Goal: Feedback & Contribution: Contribute content

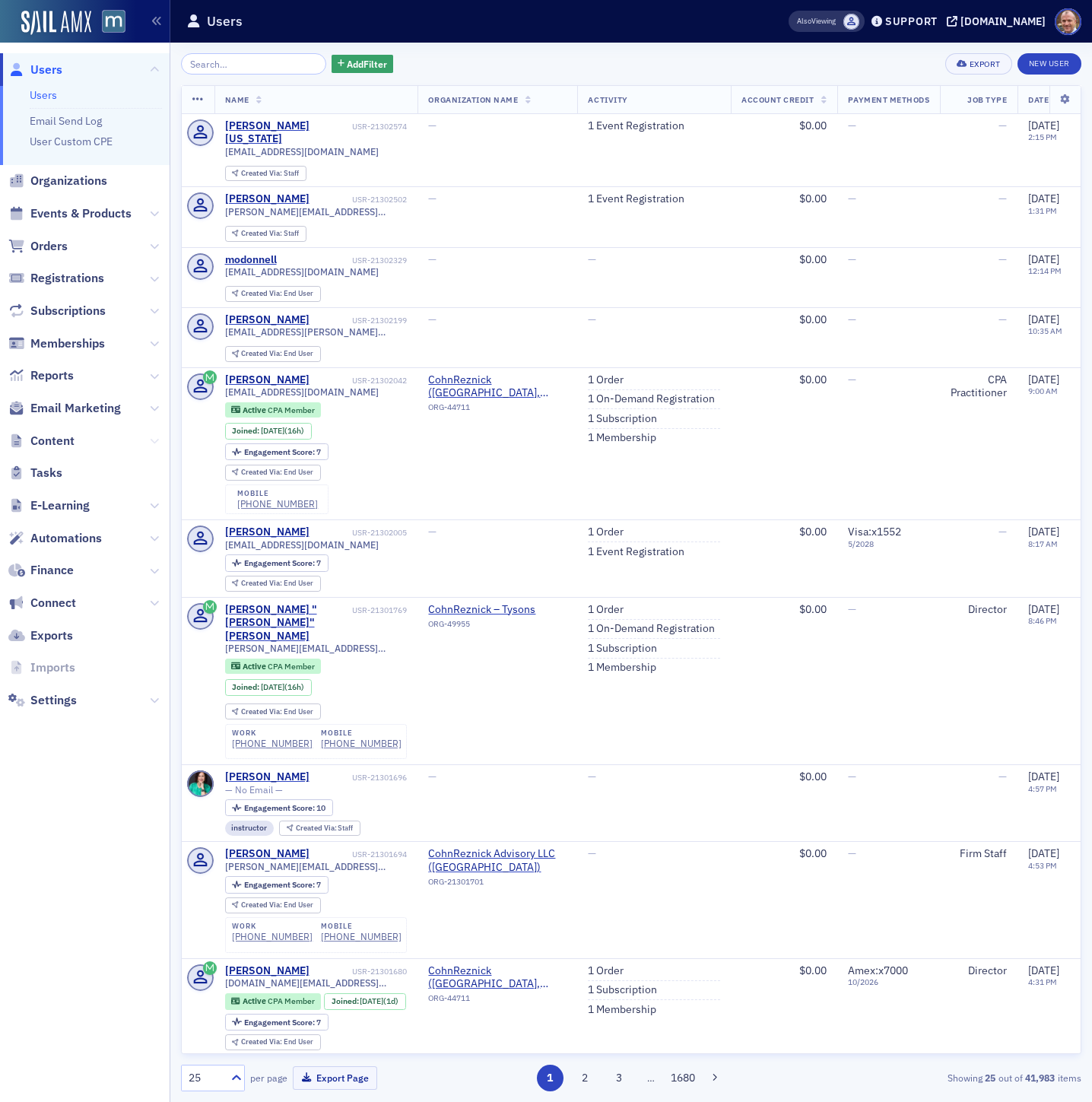
click at [155, 439] on icon at bounding box center [154, 441] width 9 height 9
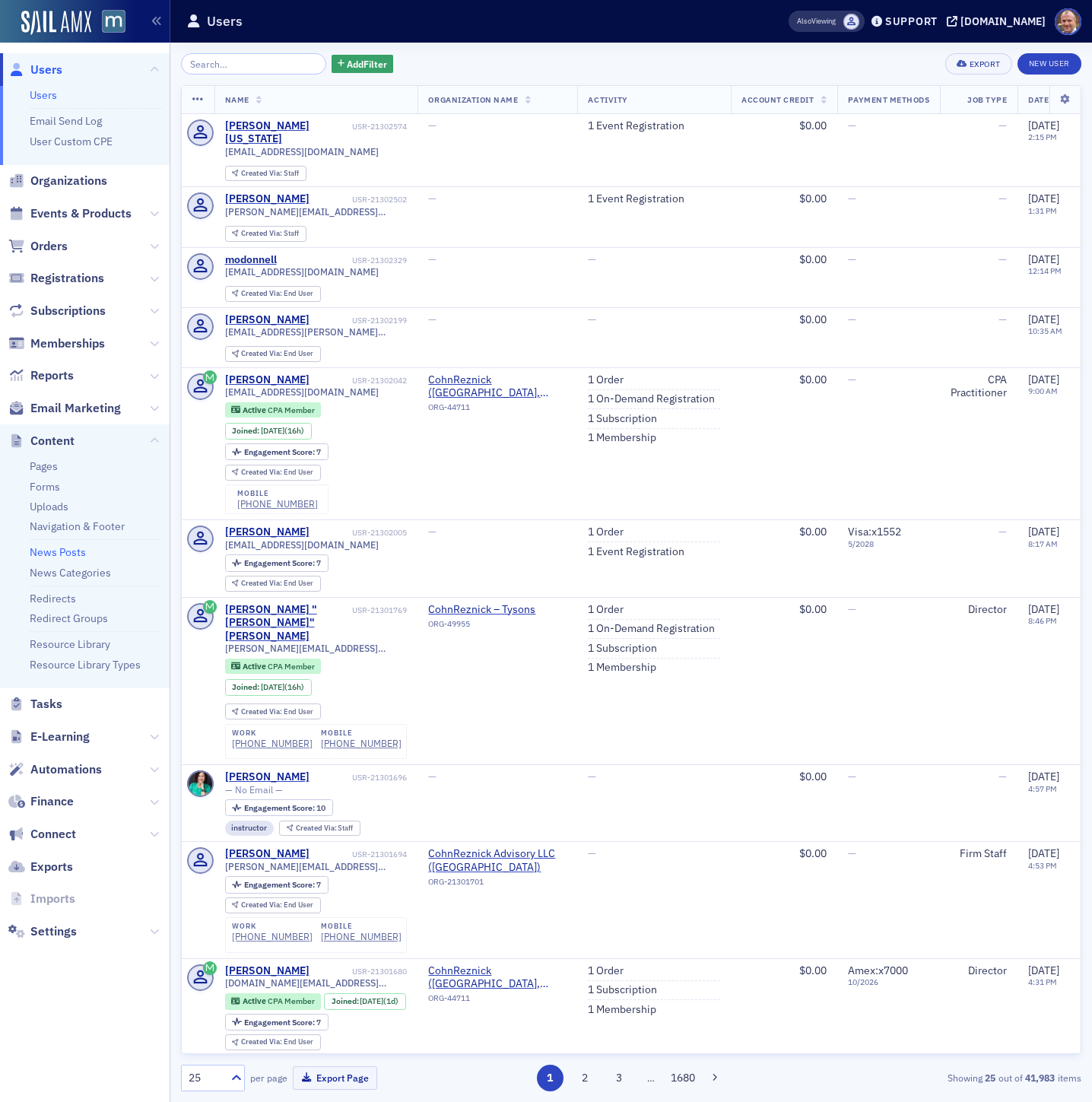
click at [76, 552] on link "News Posts" at bounding box center [58, 552] width 56 height 14
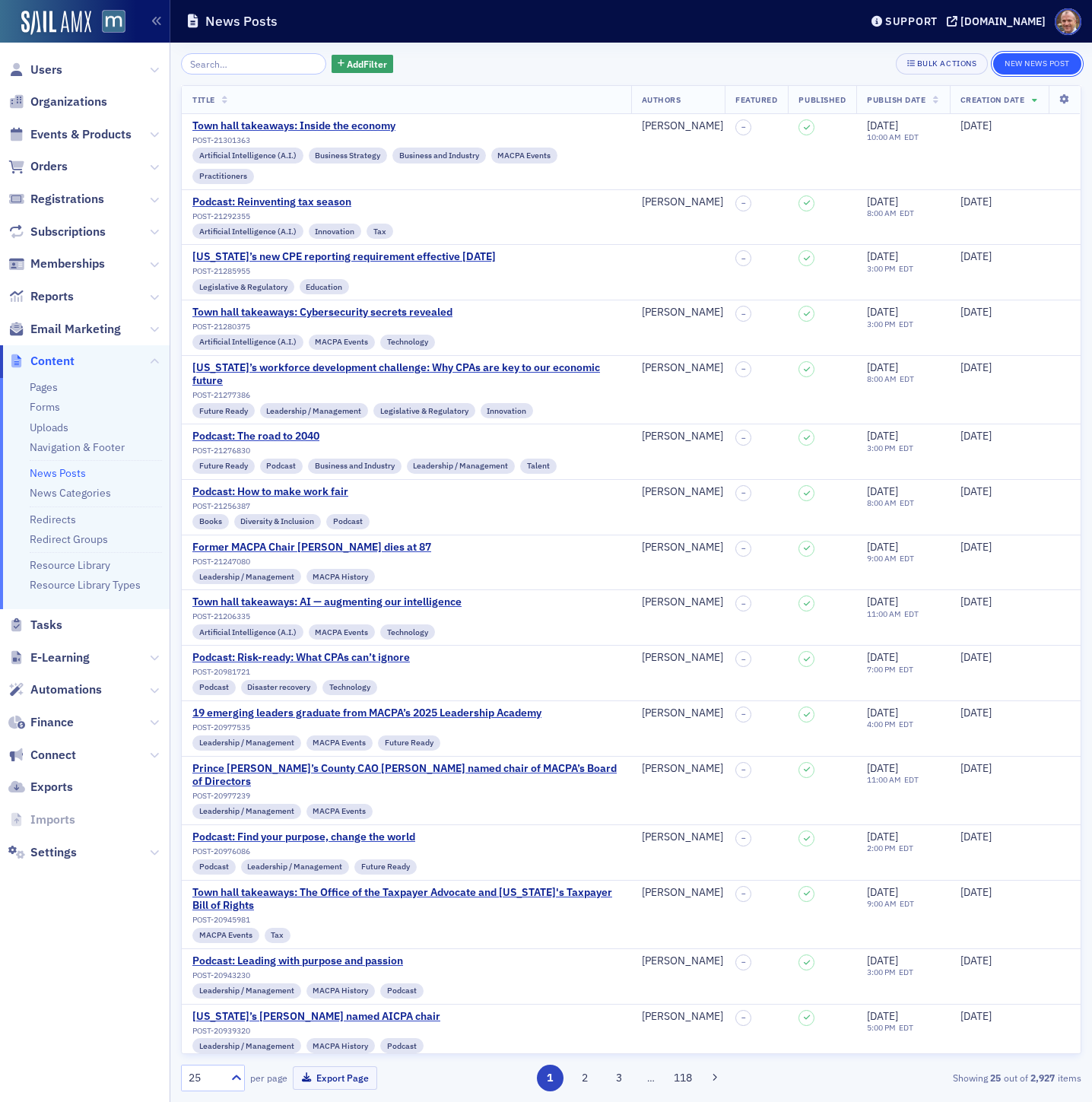
click at [1054, 63] on button "New News Post" at bounding box center [1037, 64] width 88 height 21
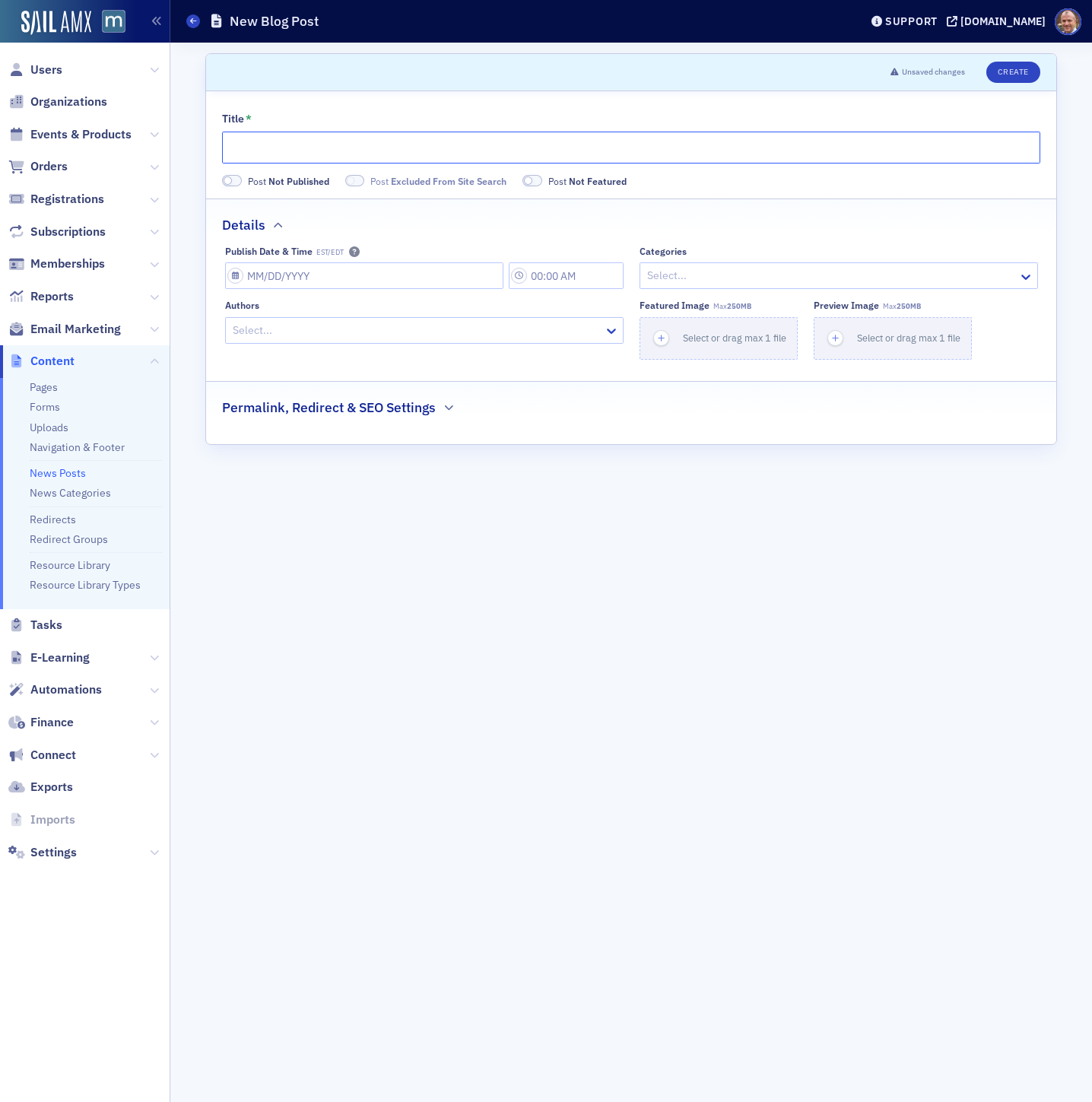
click at [275, 143] on input "Title *" at bounding box center [631, 147] width 818 height 32
click at [377, 147] on input "5 [US_STATE] firms among Best To Work For in [DATE]" at bounding box center [631, 147] width 818 height 32
drag, startPoint x: 482, startPoint y: 146, endPoint x: 485, endPoint y: 81, distance: 65.1
click at [482, 144] on input "5 [US_STATE] firms among 'Best To Work For in [DATE]" at bounding box center [631, 147] width 818 height 32
type input "5 [US_STATE] firms among 'Best To Work For' in [DATE]"
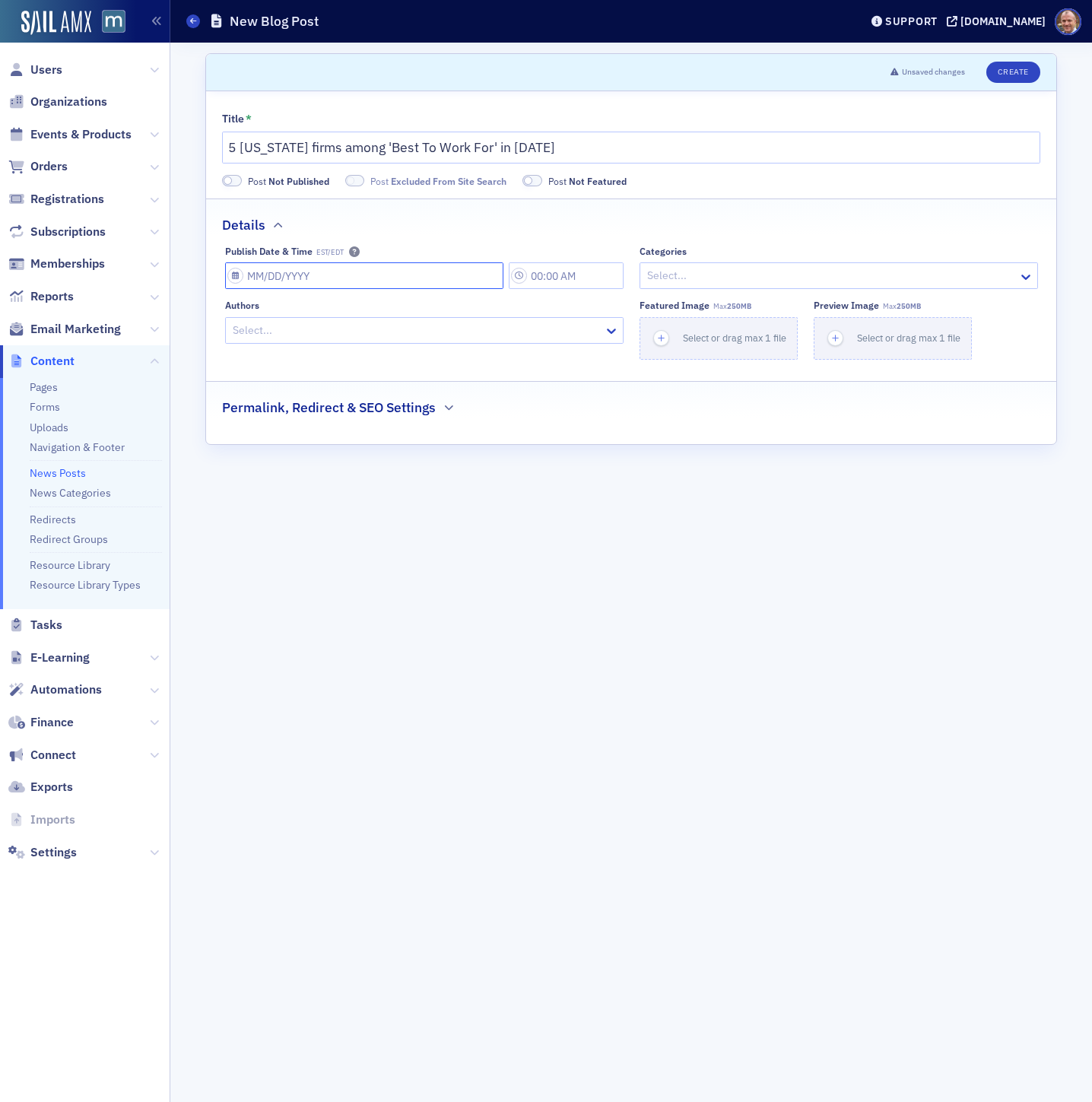
click at [424, 274] on input "Publish Date & Time EST/EDT" at bounding box center [364, 276] width 278 height 26
select select "8"
select select "2025"
click at [301, 407] on div "10" at bounding box center [305, 406] width 18 height 18
type input "[DATE]"
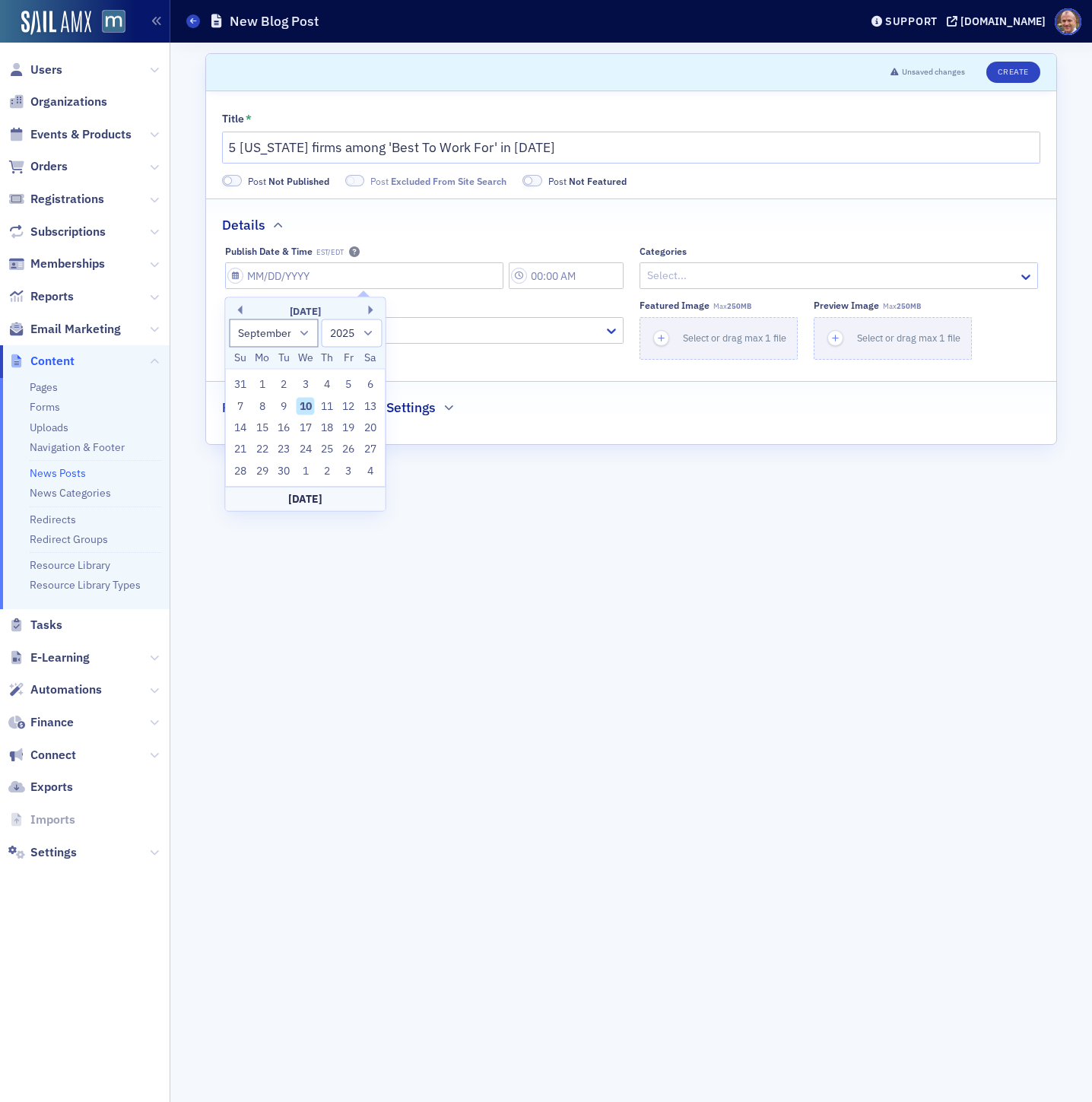
type input "3:00 PM"
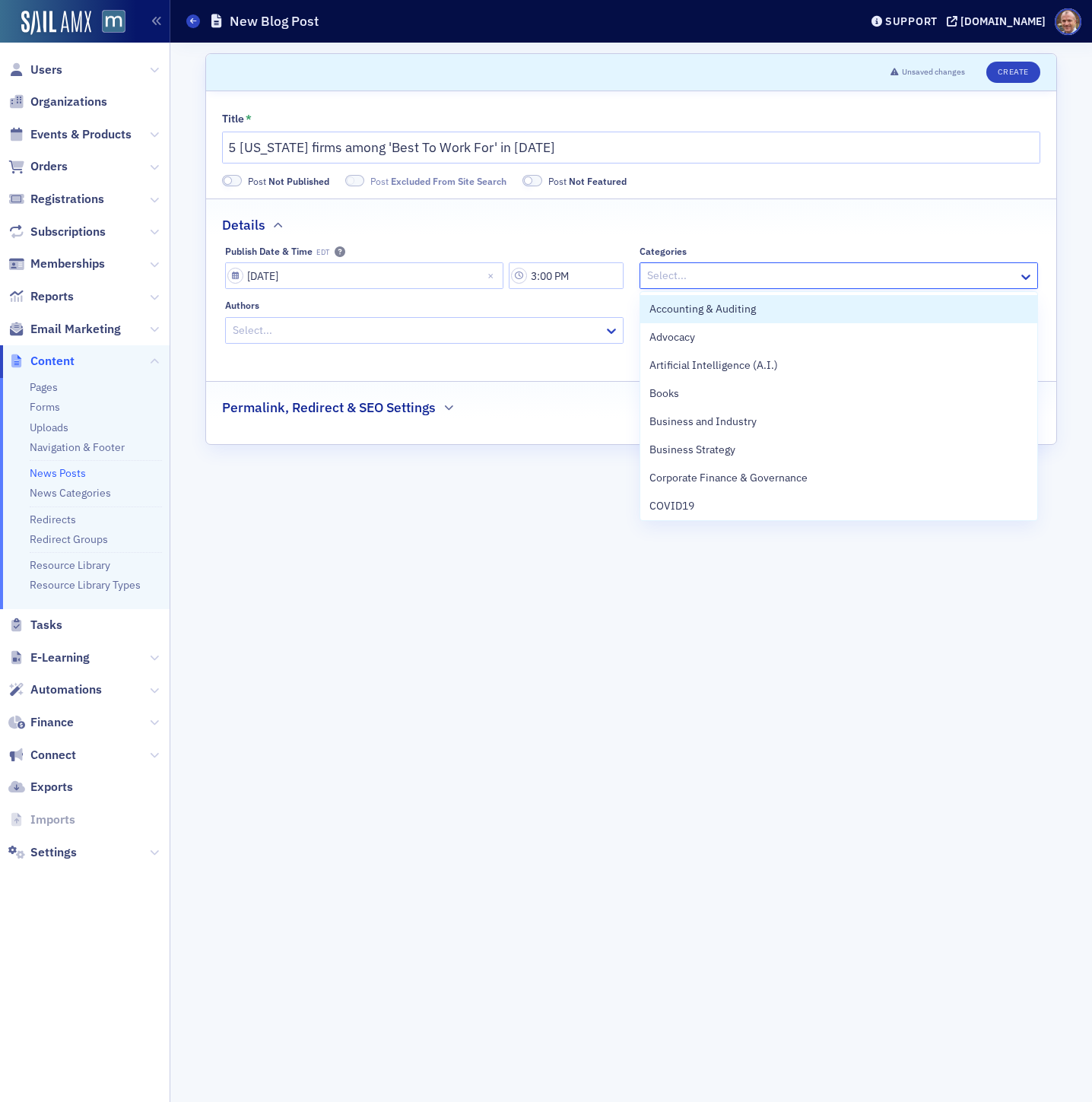
click at [787, 267] on div at bounding box center [831, 276] width 371 height 19
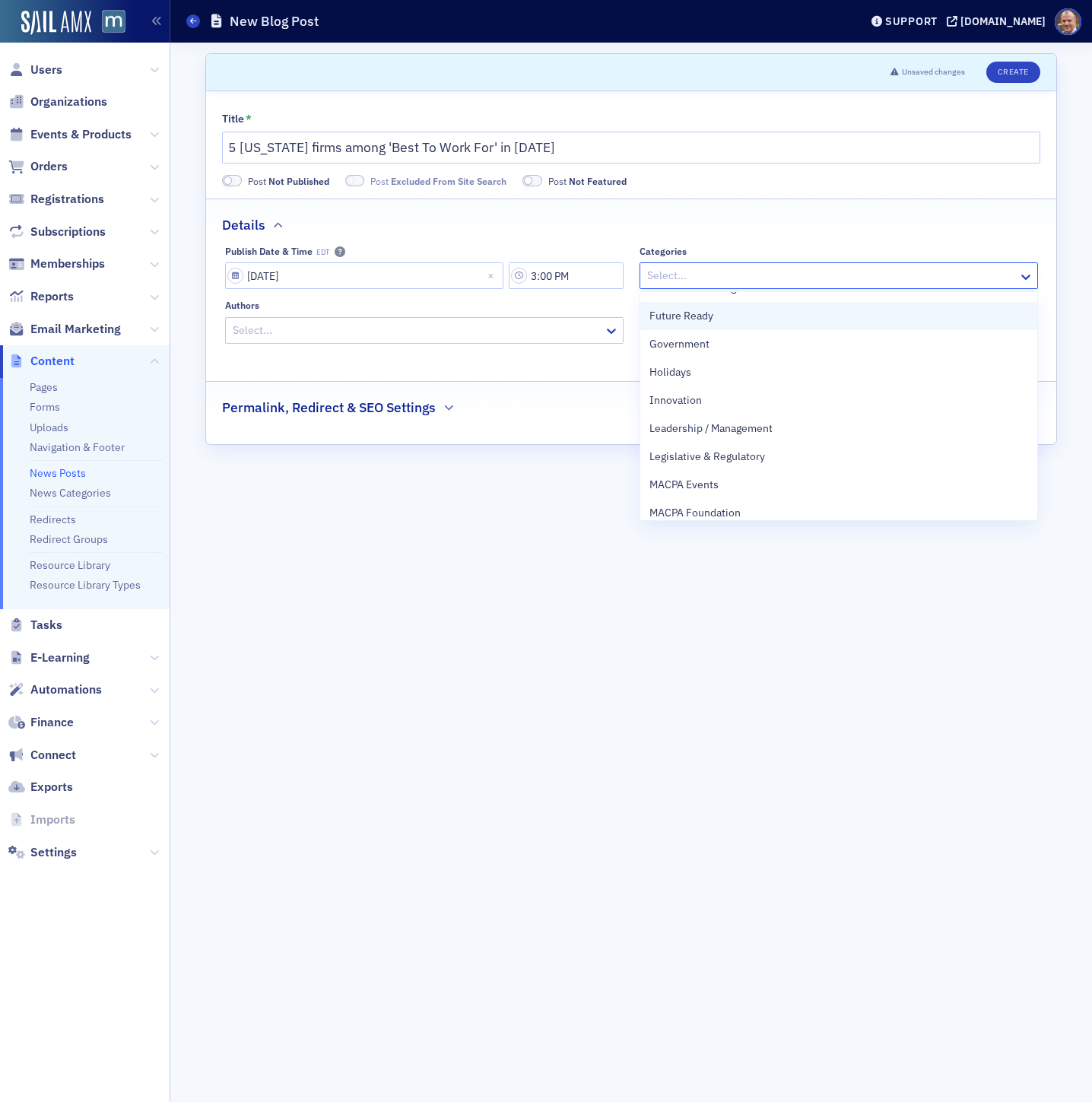
scroll to position [417, 0]
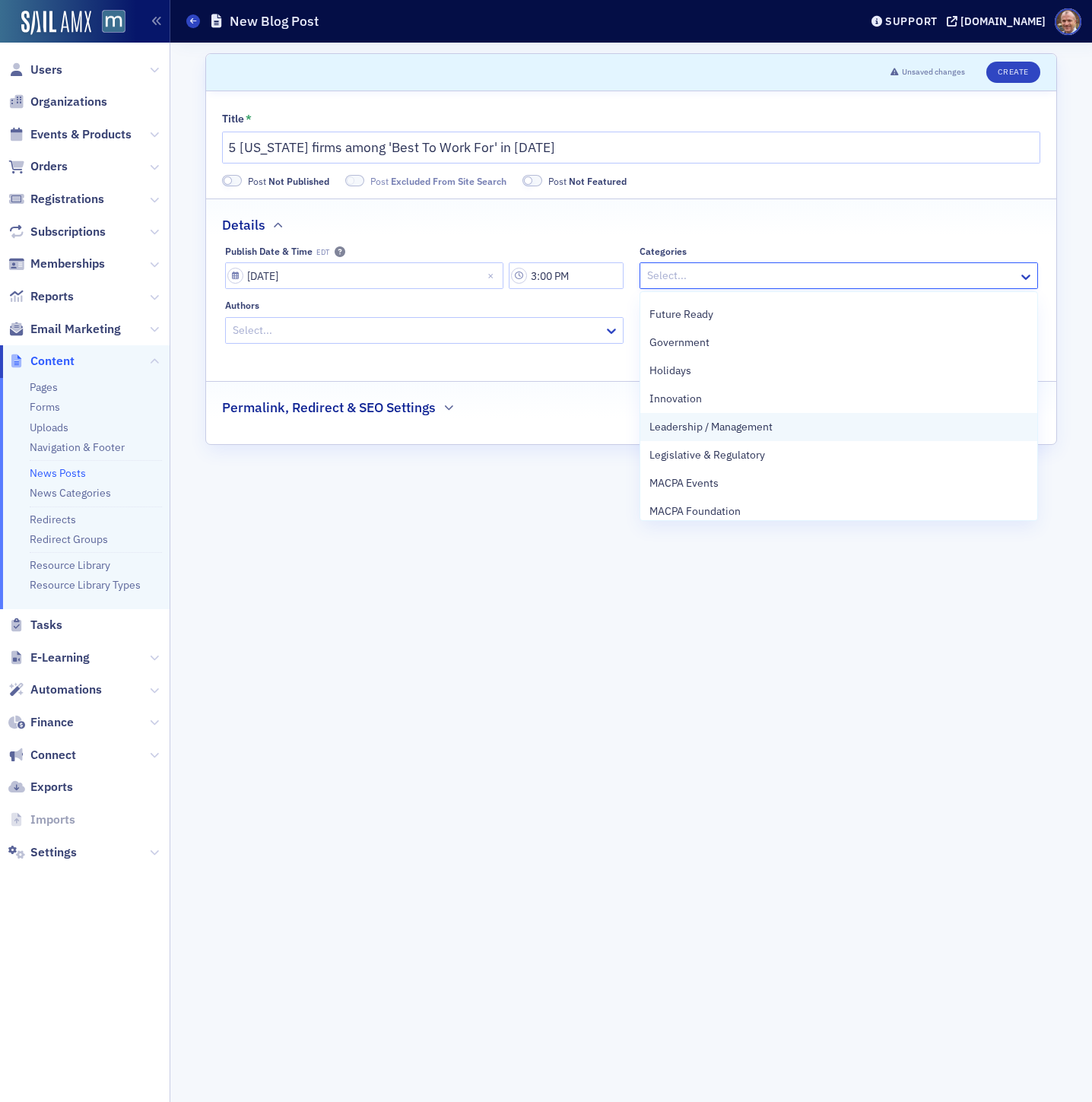
click at [745, 428] on span "Leadership / Management" at bounding box center [710, 427] width 123 height 16
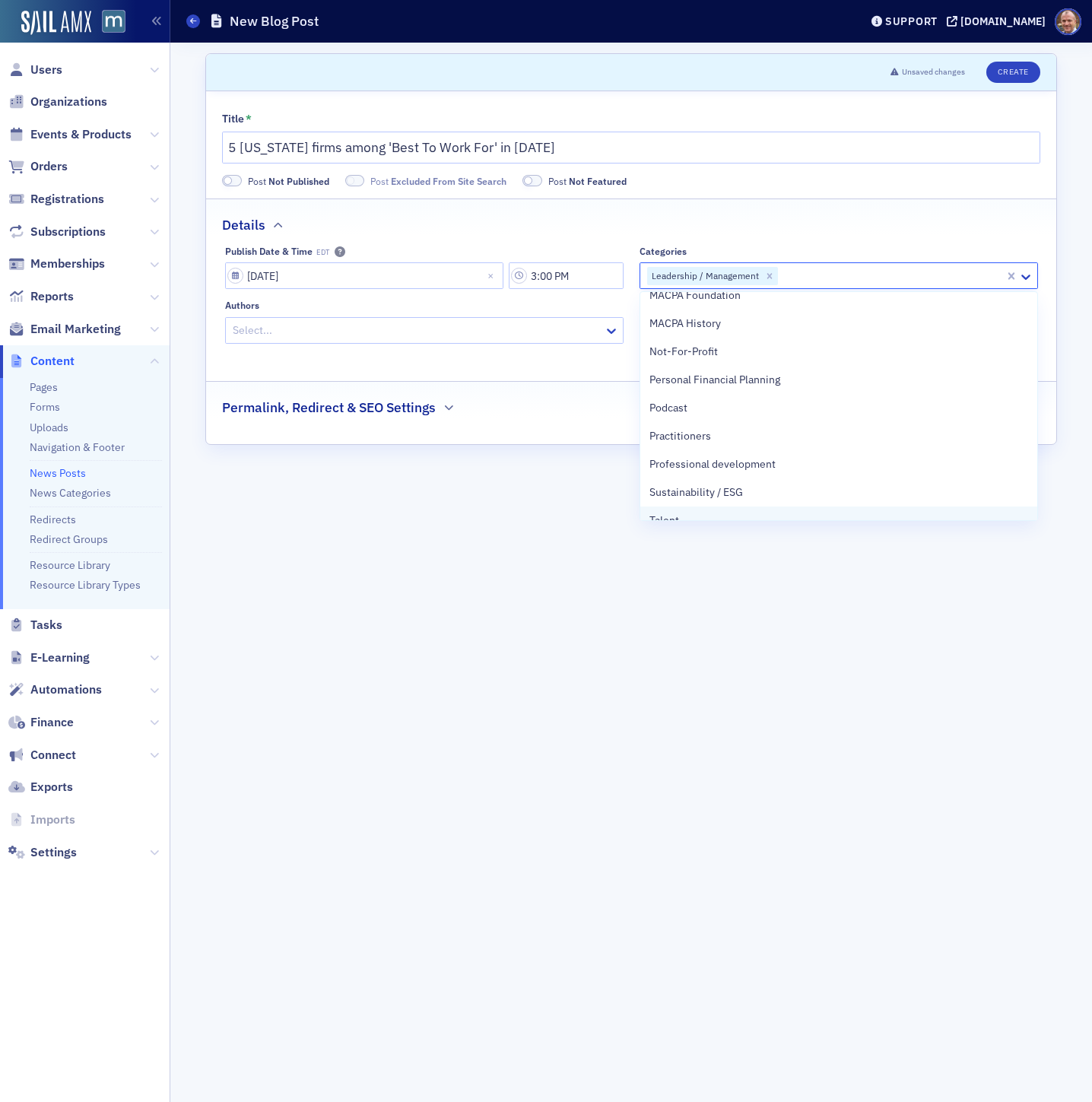
scroll to position [678, 0]
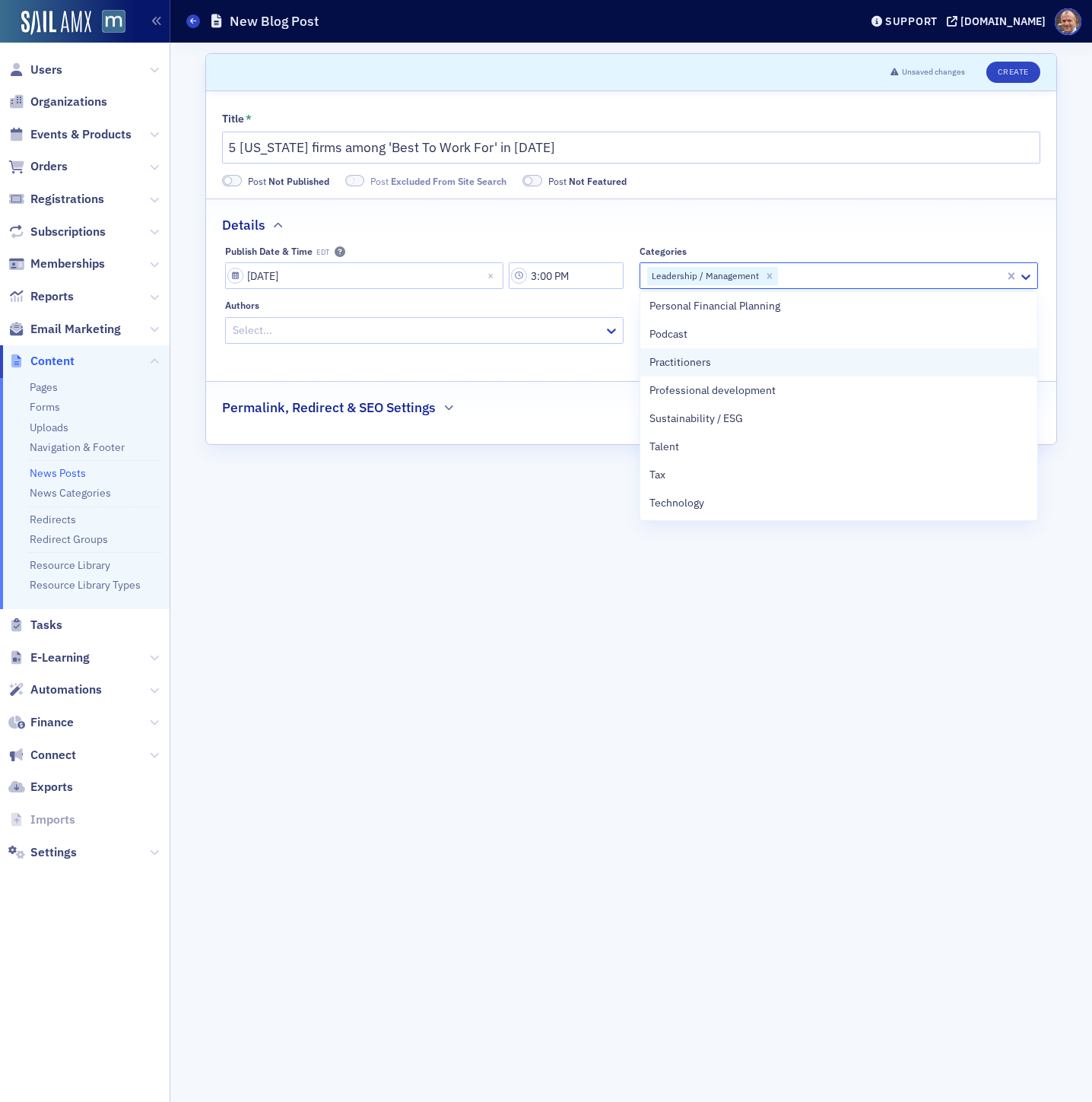
click at [718, 368] on div "Practitioners" at bounding box center [838, 362] width 379 height 16
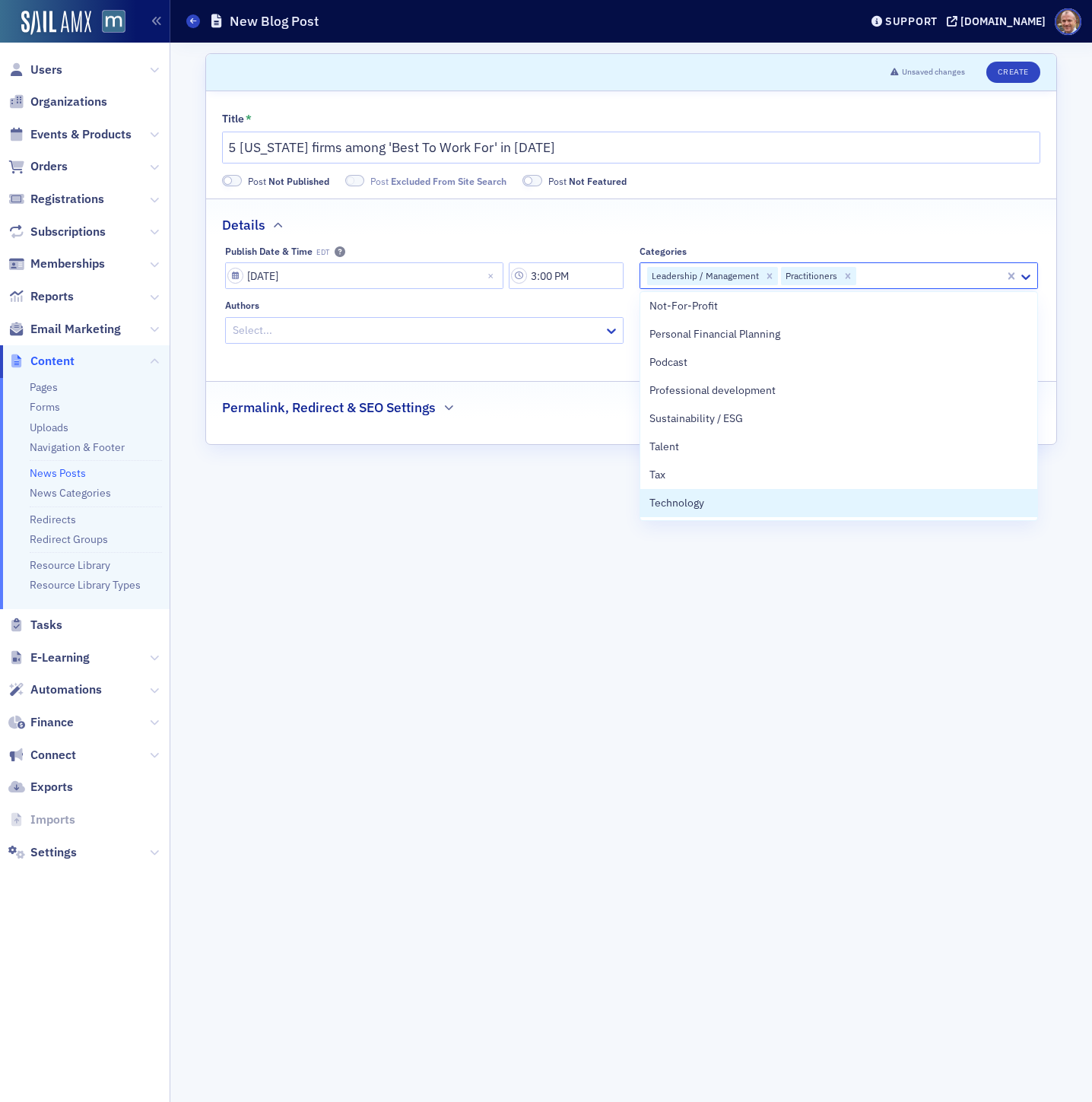
drag, startPoint x: 596, startPoint y: 584, endPoint x: 598, endPoint y: 566, distance: 18.1
click at [595, 584] on form "Scroll to Unsaved changes Create Title * 5 [US_STATE] firms among 'Best To Work…" at bounding box center [631, 572] width 851 height 1038
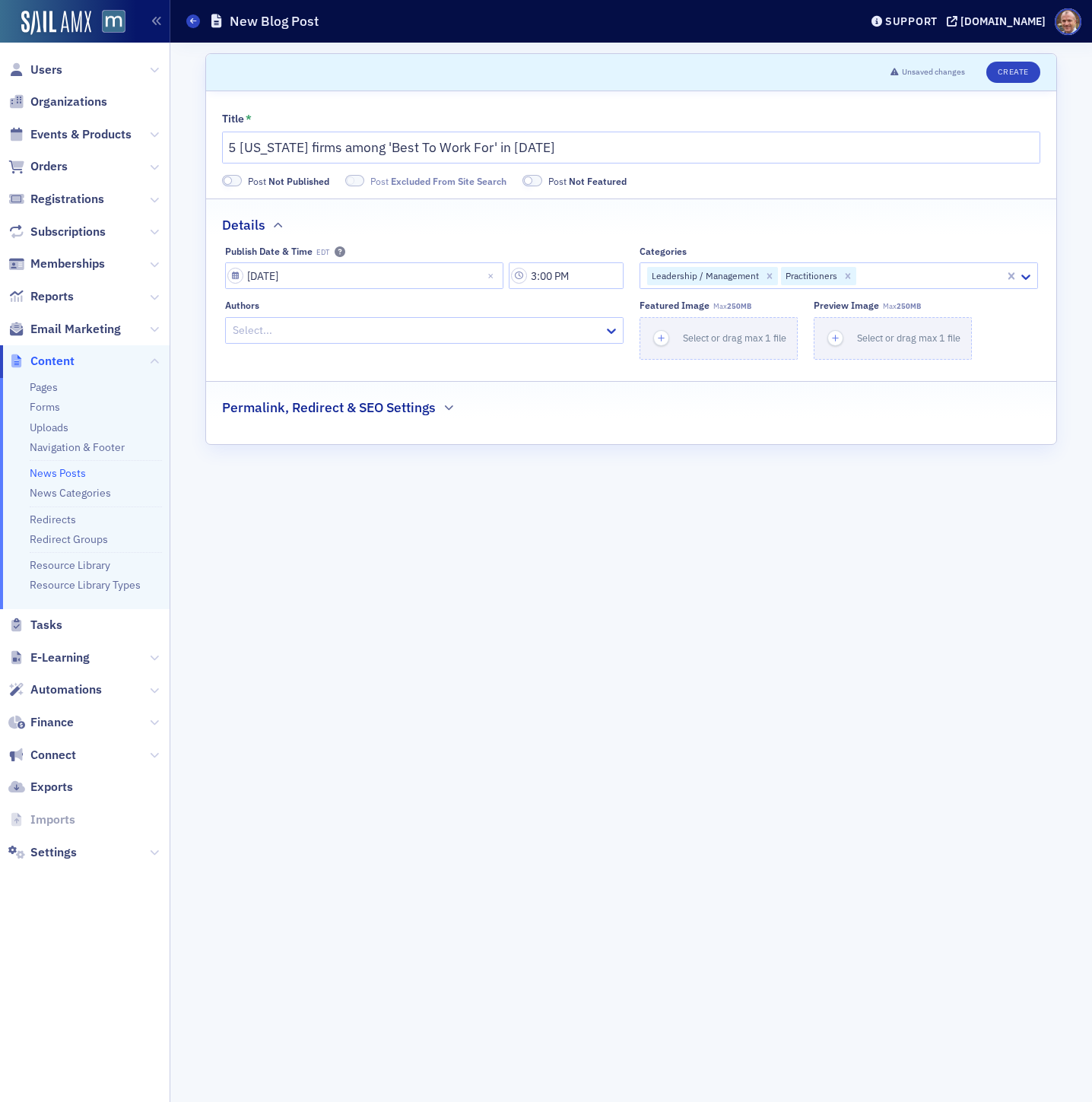
click at [552, 330] on div at bounding box center [416, 331] width 371 height 19
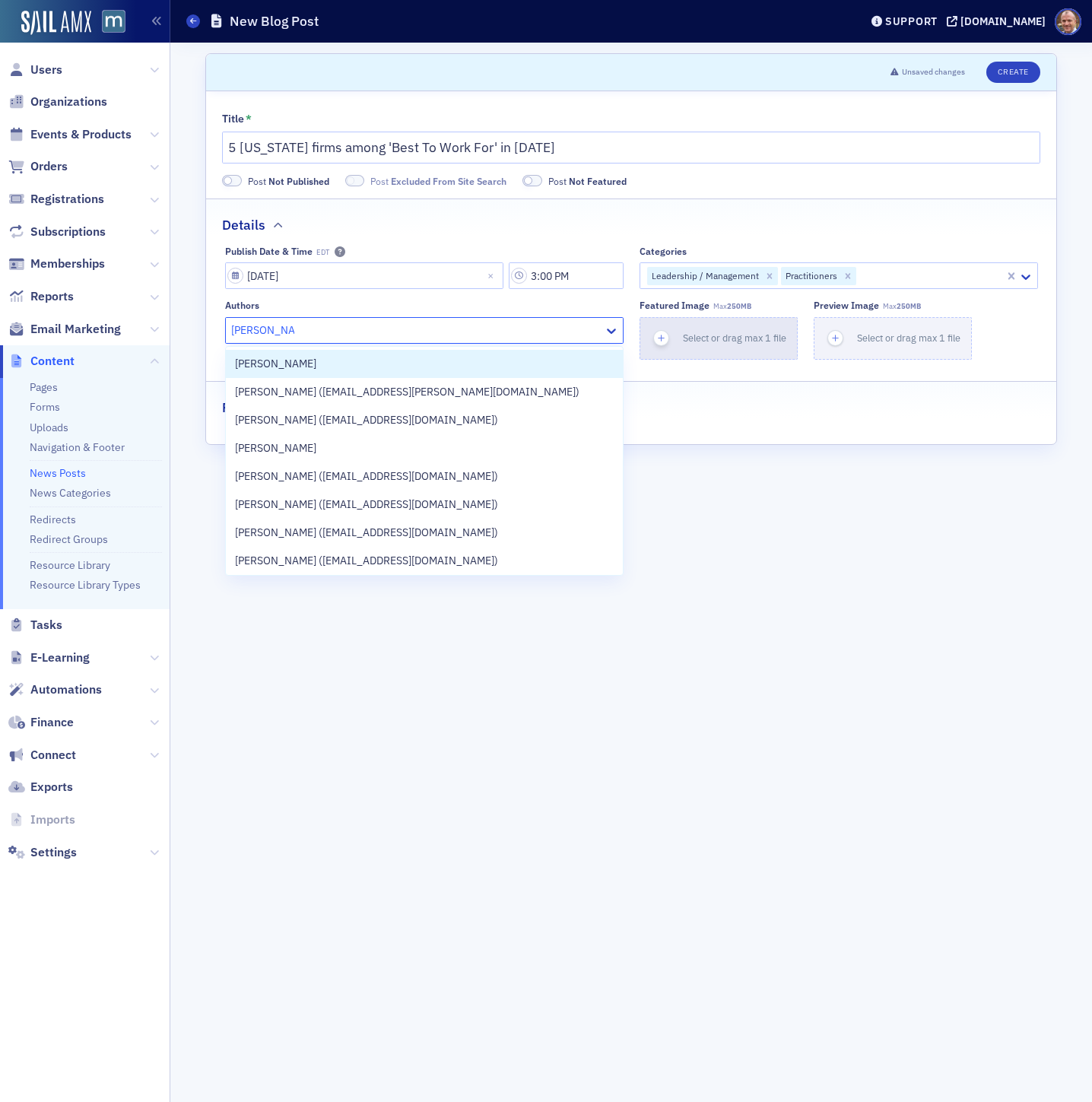
type input "[PERSON_NAME]"
click at [706, 334] on span "Select or drag max 1 file" at bounding box center [734, 338] width 103 height 12
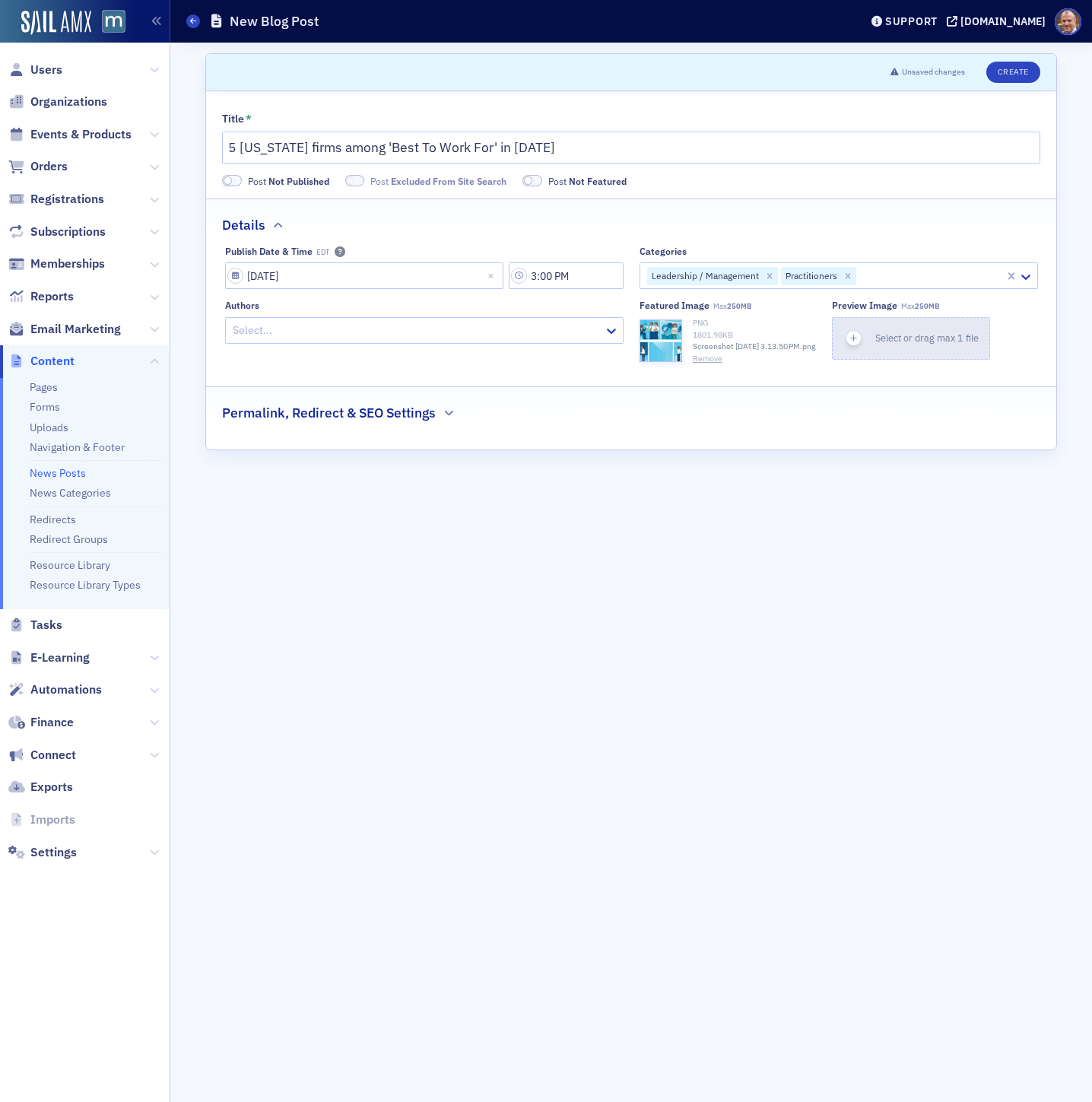
click at [923, 340] on span "Select or drag max 1 file" at bounding box center [927, 338] width 103 height 12
click at [444, 418] on icon "button" at bounding box center [449, 413] width 9 height 9
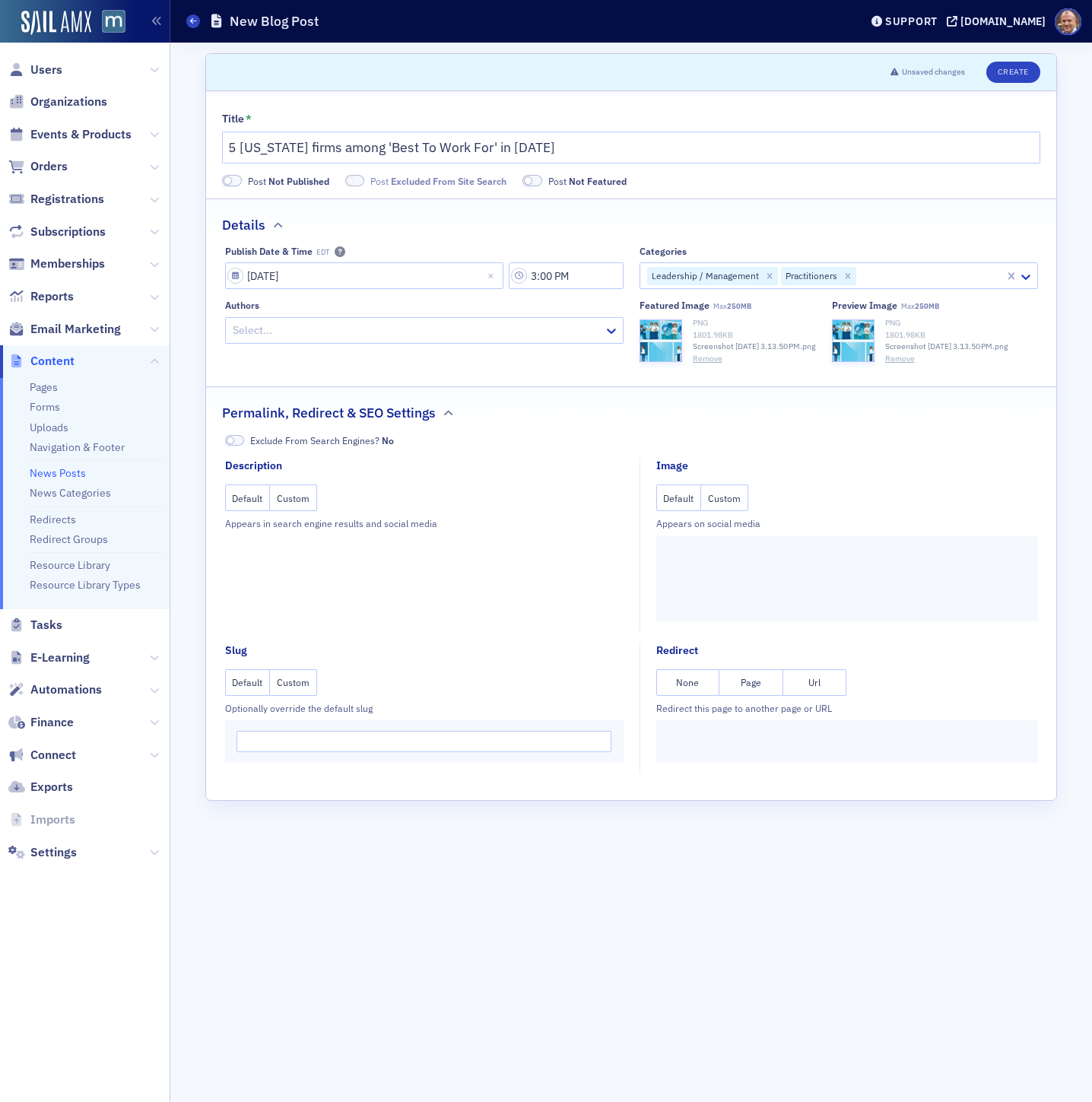
click at [728, 511] on button "Custom" at bounding box center [724, 498] width 47 height 26
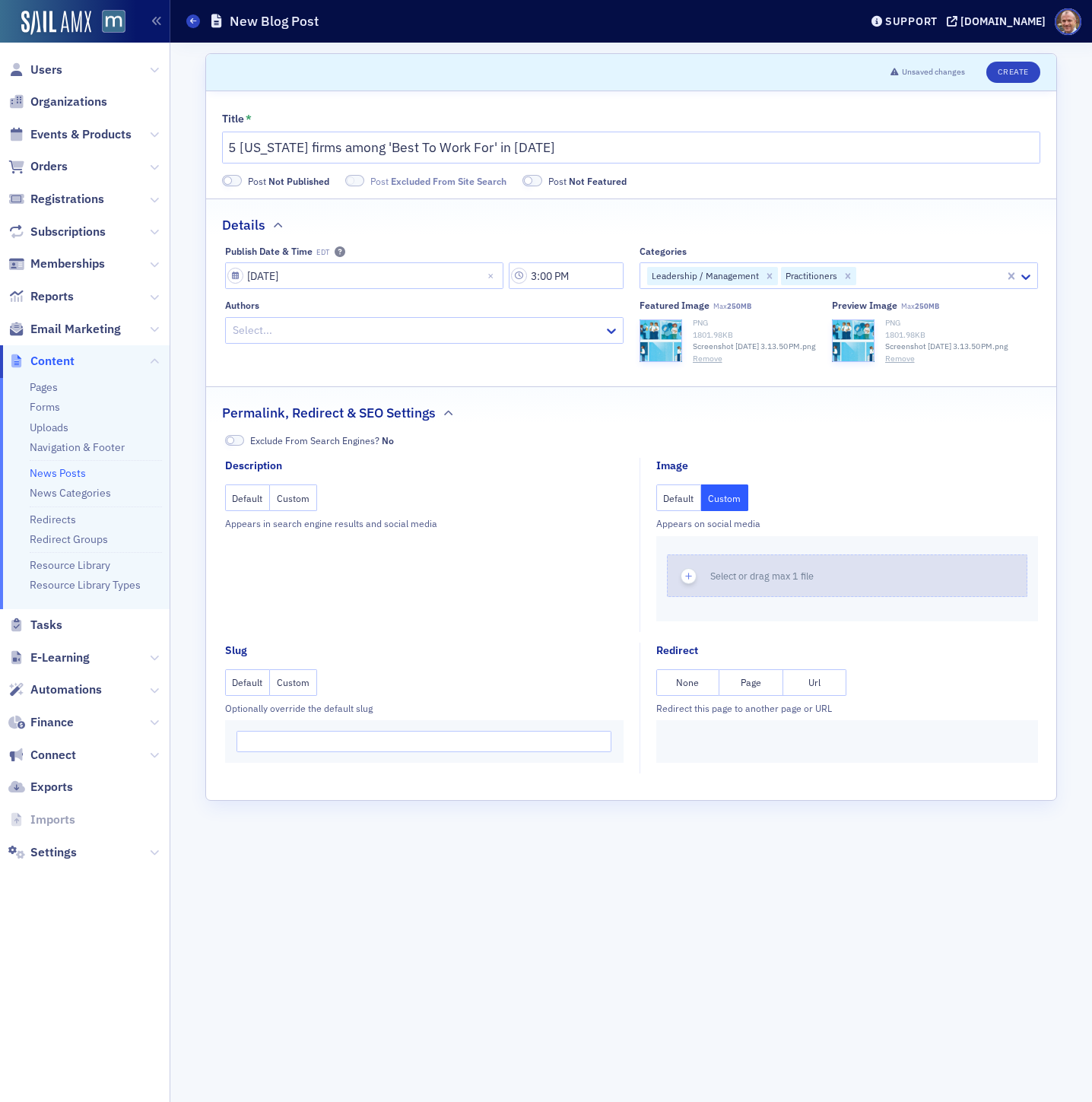
click at [738, 597] on button "Select or drag max 1 file" at bounding box center [847, 576] width 360 height 43
click at [293, 511] on button "Custom" at bounding box center [294, 498] width 47 height 26
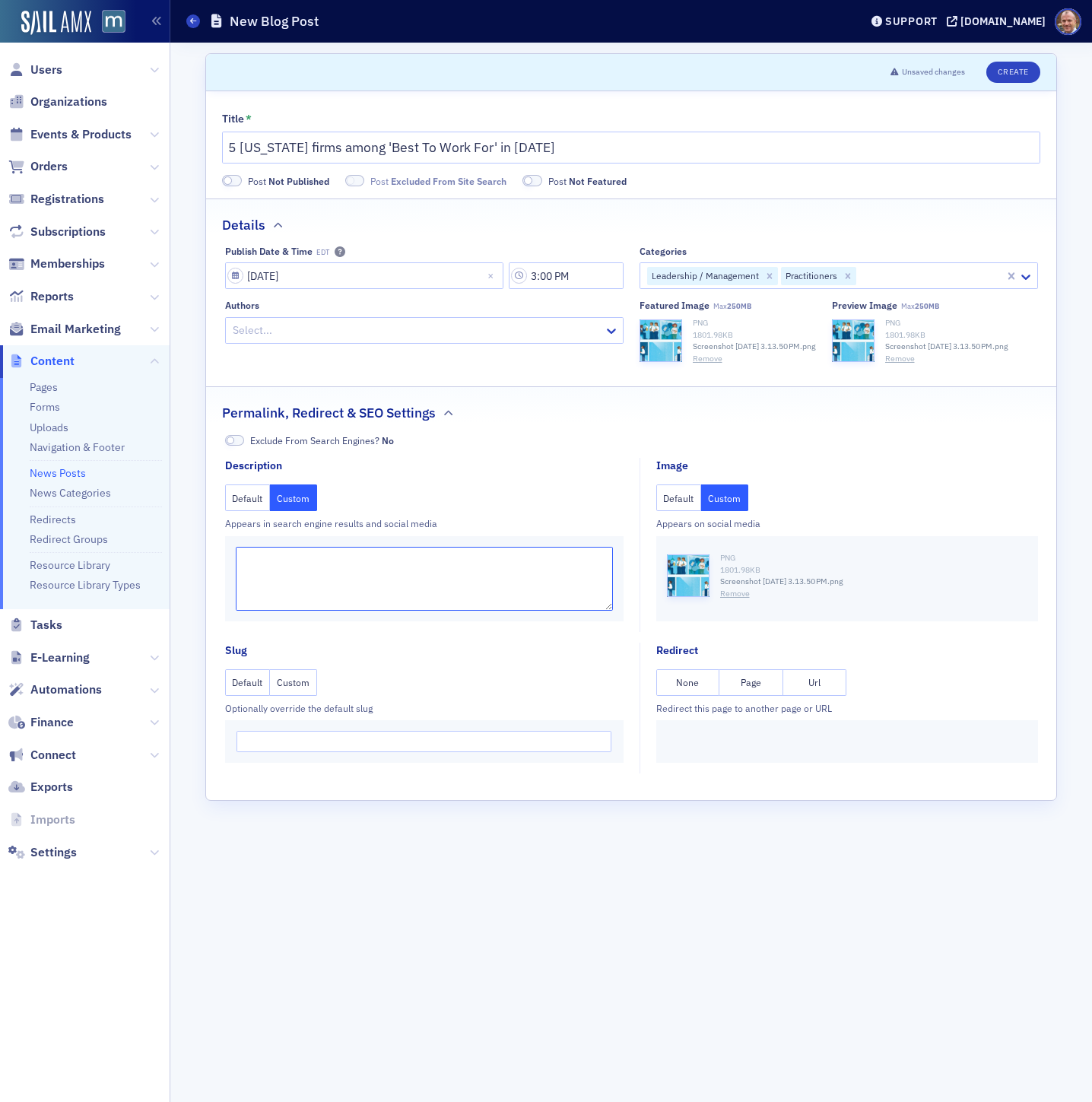
click at [311, 570] on textarea at bounding box center [424, 579] width 377 height 64
paste textarea "Five [US_STATE] accounting firms have been included on Accounting [DATE] annual…"
type textarea "Five [US_STATE] accounting firms have been included on Accounting [DATE] annual…"
click at [1004, 74] on button "Create" at bounding box center [1013, 72] width 54 height 21
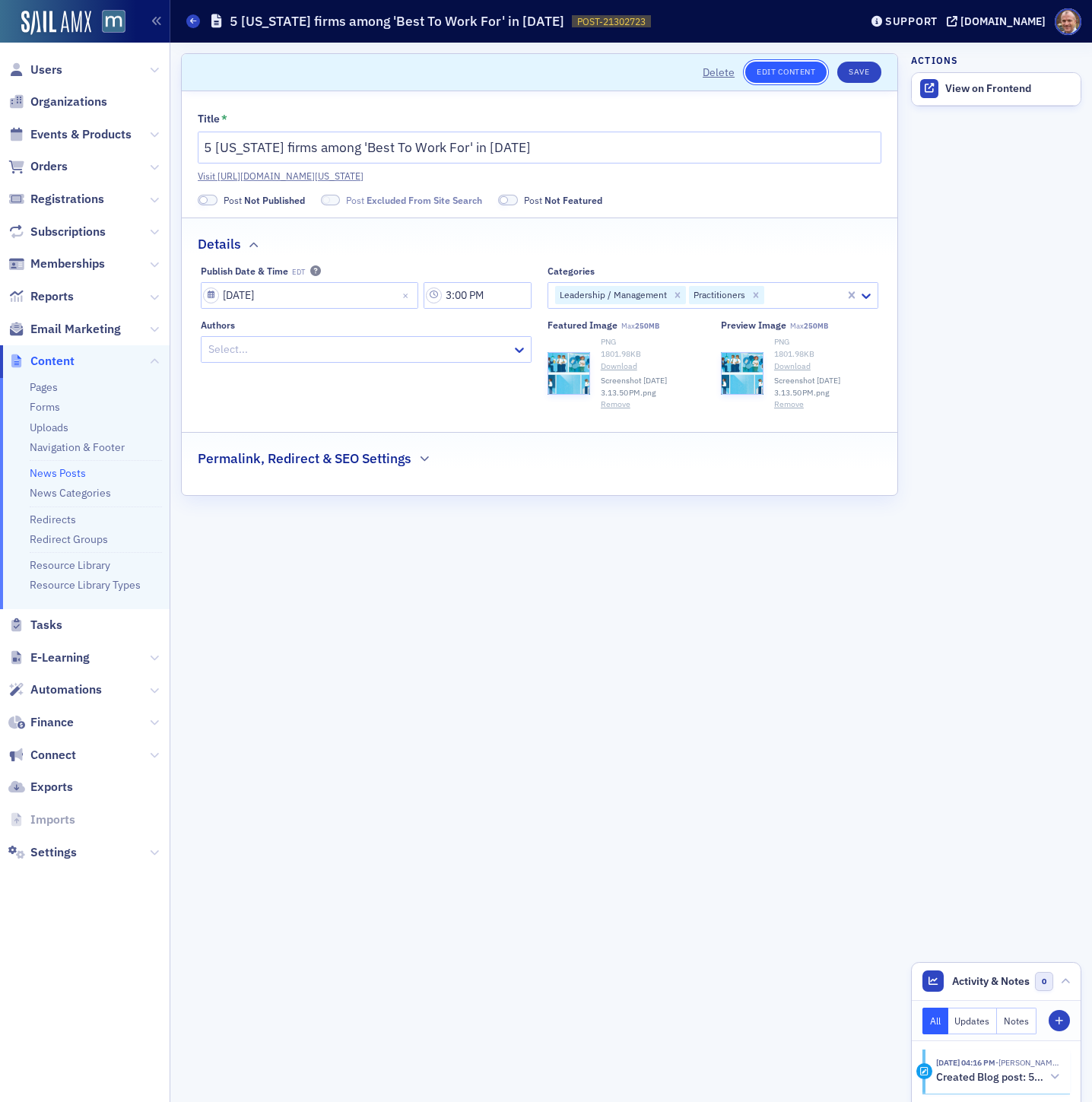
click at [776, 73] on link "Edit Content" at bounding box center [786, 72] width 81 height 21
click at [601, 174] on link "Visit [URL][DOMAIN_NAME][US_STATE]" at bounding box center [539, 176] width 683 height 14
click at [404, 350] on div at bounding box center [358, 349] width 304 height 19
type input "[PERSON_NAME]"
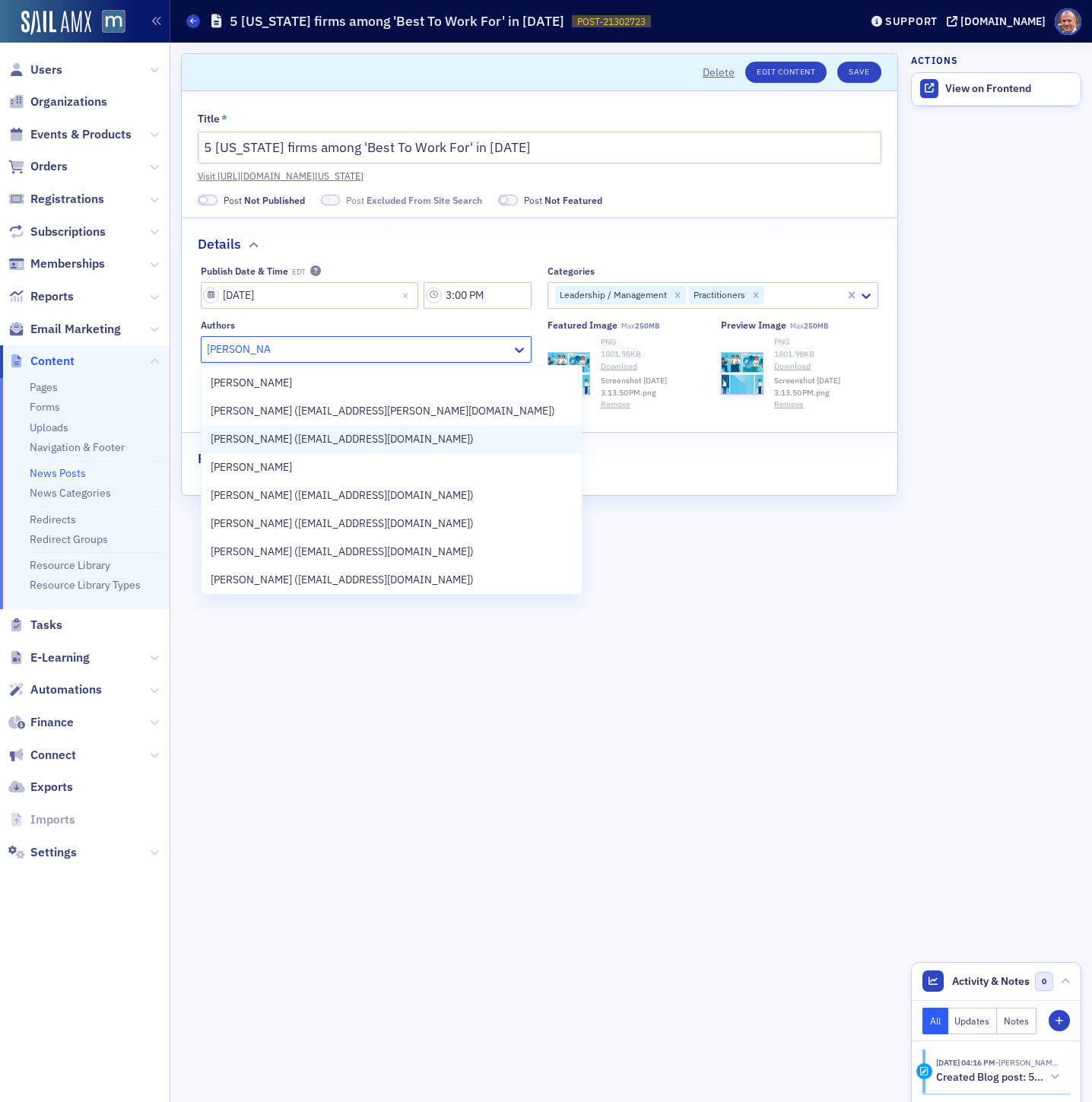
click at [319, 439] on span "[PERSON_NAME] ([EMAIL_ADDRESS][DOMAIN_NAME])" at bounding box center [342, 439] width 263 height 16
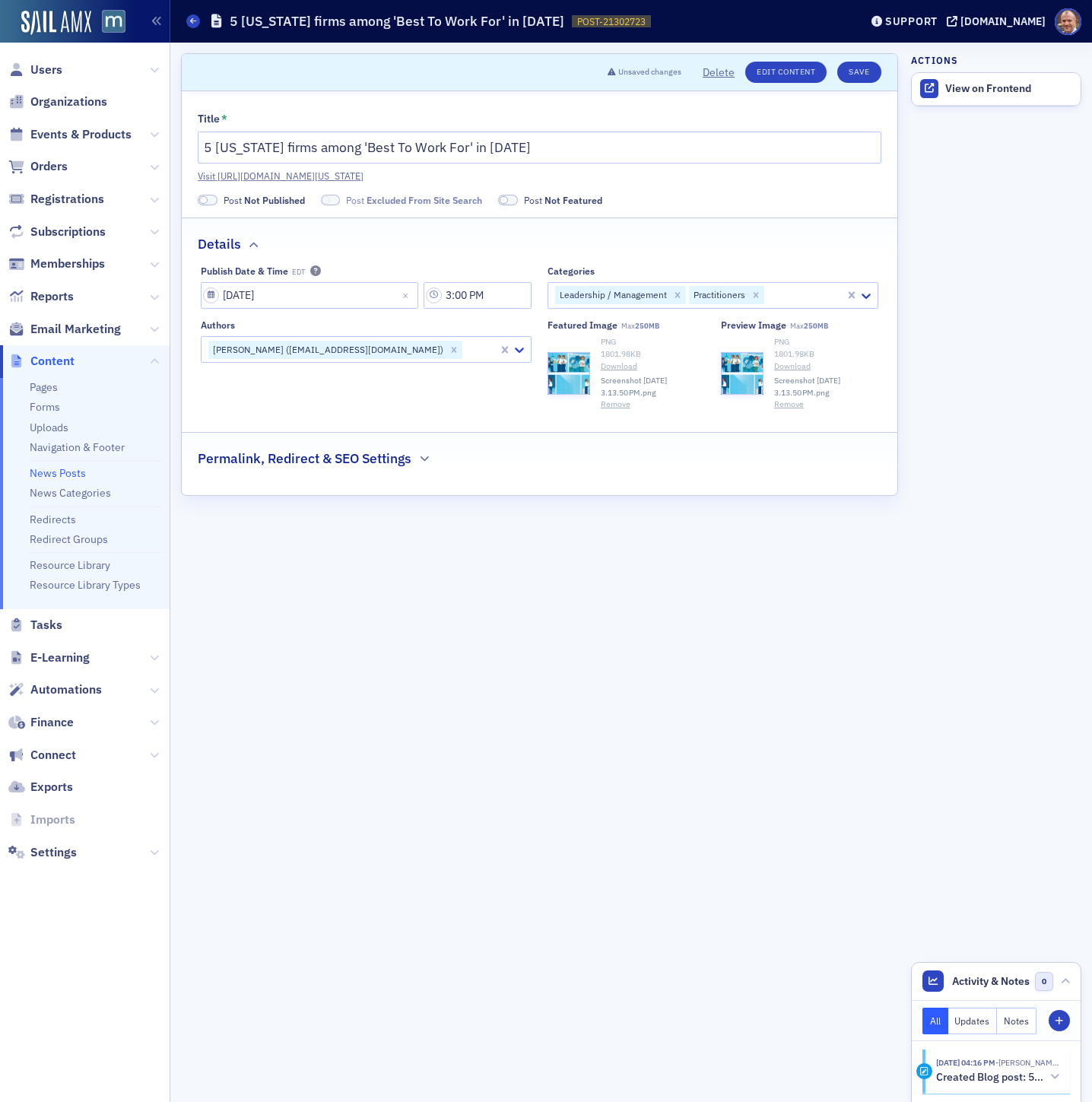
click at [653, 518] on form "Scroll to Unsaved changes Delete Edit Content Save Title * 5 [US_STATE] firms a…" at bounding box center [539, 572] width 717 height 1038
click at [850, 73] on button "Save" at bounding box center [859, 72] width 44 height 21
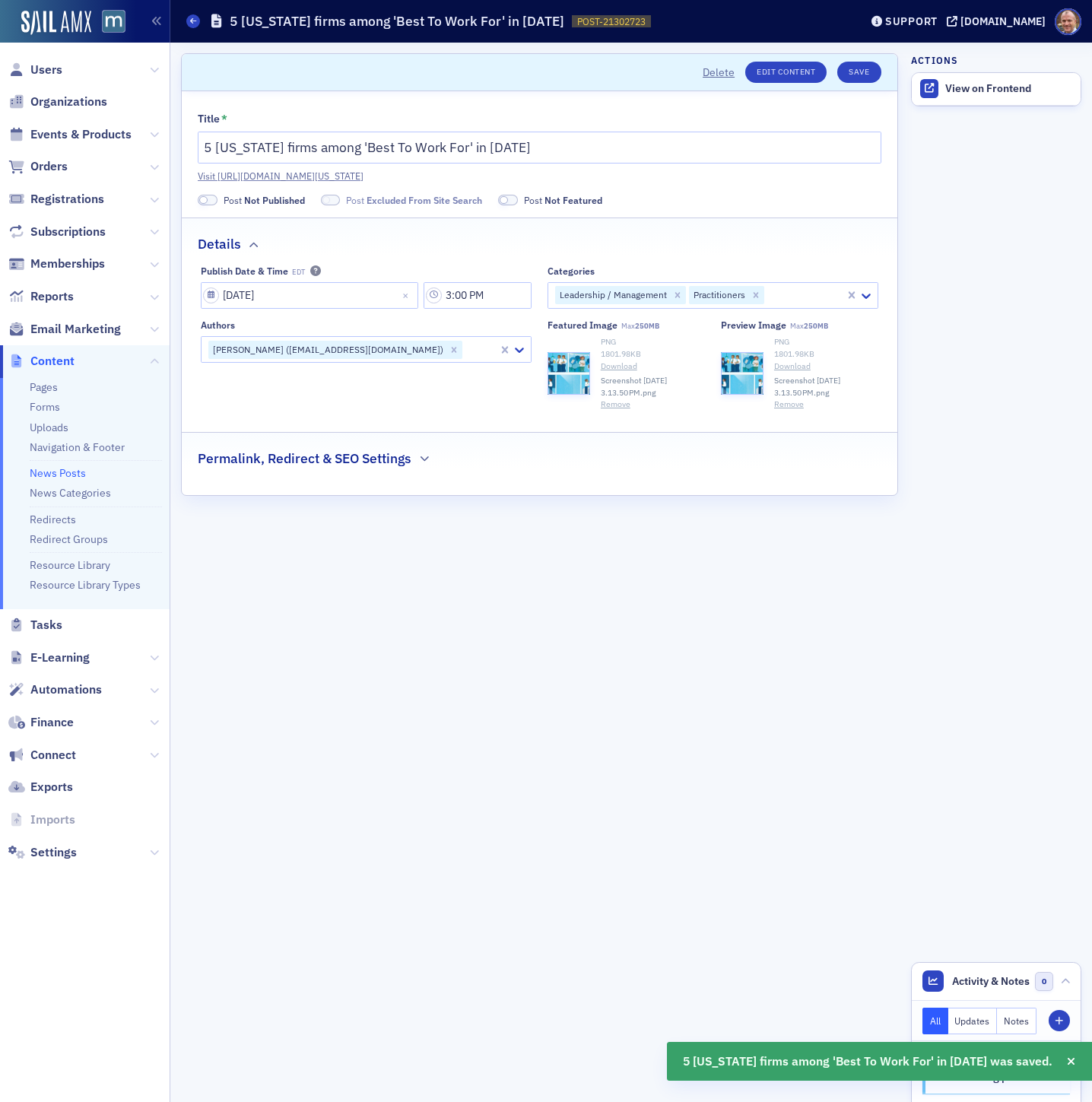
click at [212, 200] on span at bounding box center [207, 200] width 20 height 11
click at [858, 74] on button "Save" at bounding box center [859, 72] width 44 height 21
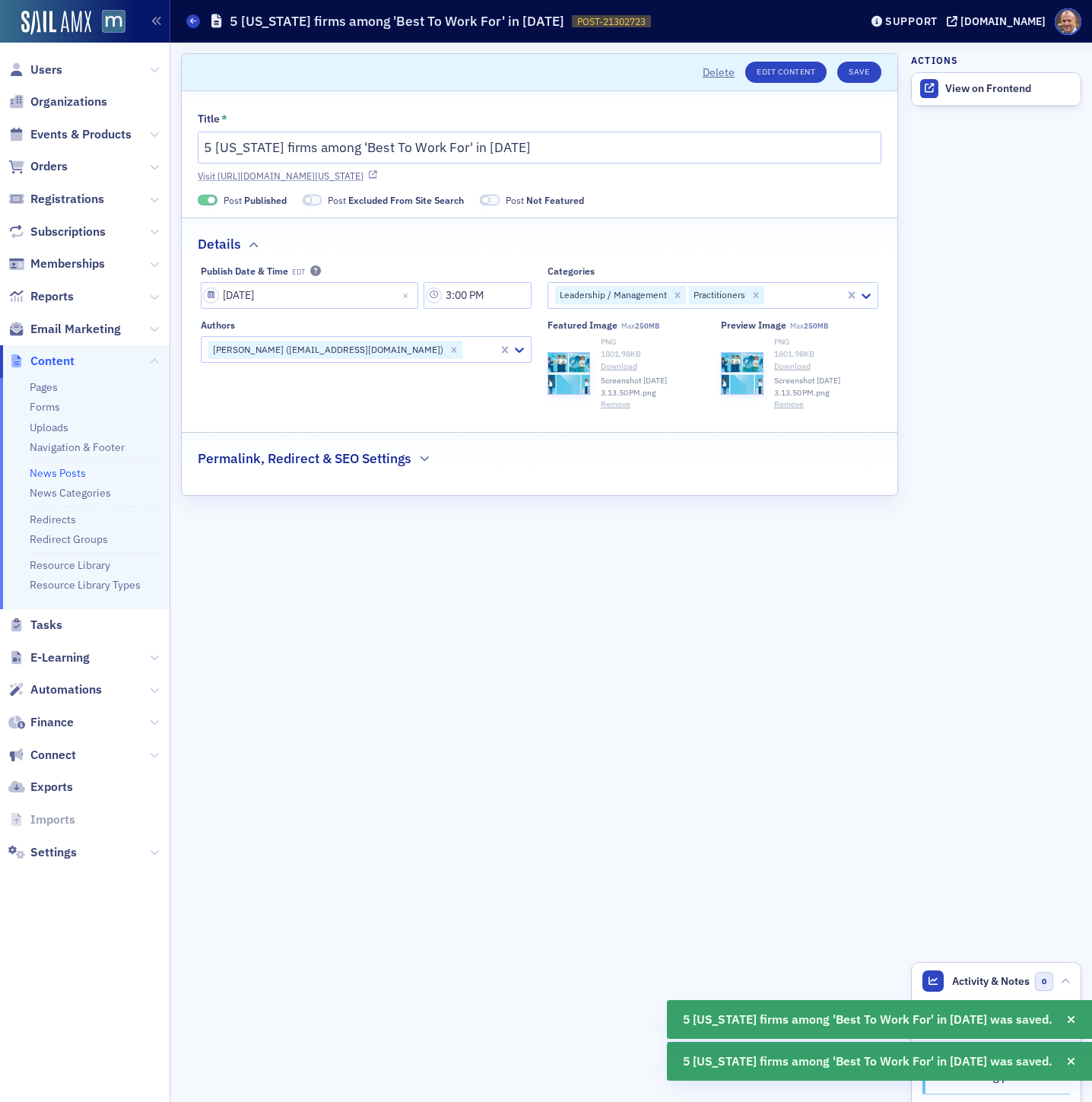
click at [489, 178] on link "Visit [URL][DOMAIN_NAME][US_STATE]" at bounding box center [539, 176] width 683 height 14
